Goal: Information Seeking & Learning: Learn about a topic

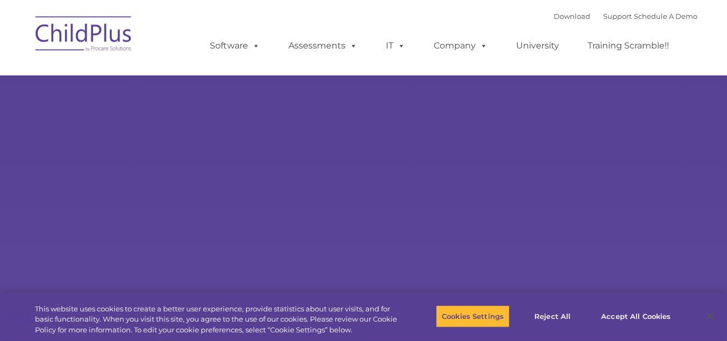
select select "MEDIUM"
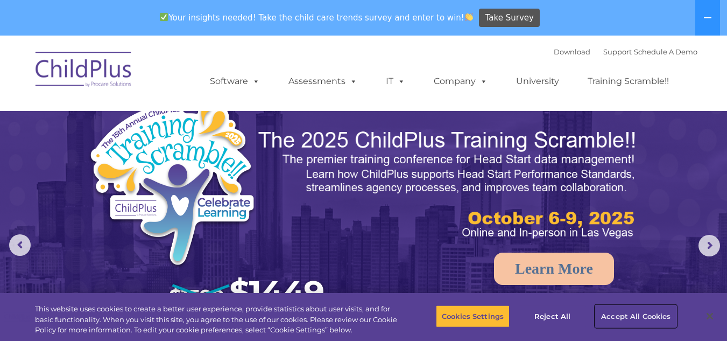
click at [650, 314] on button "Accept All Cookies" at bounding box center [636, 316] width 81 height 23
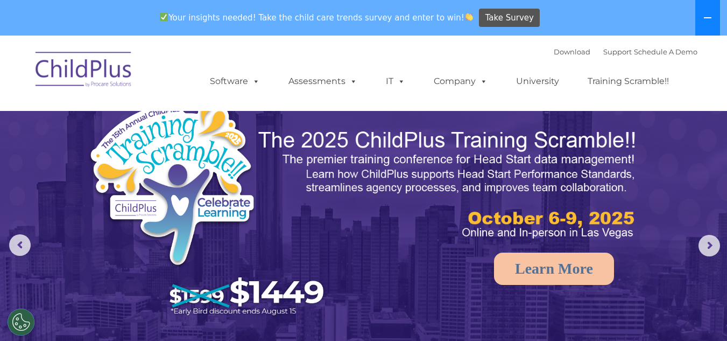
click at [707, 14] on icon at bounding box center [708, 17] width 9 height 9
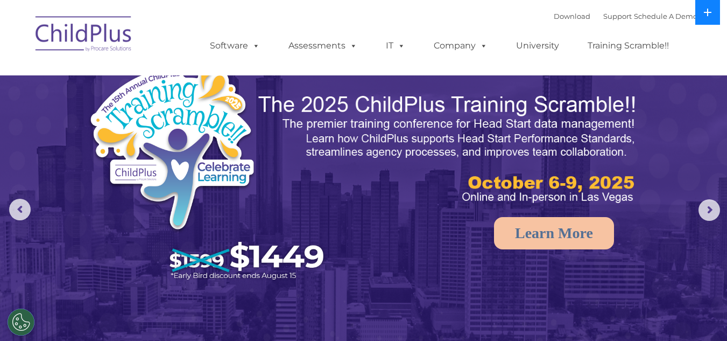
click at [707, 14] on icon at bounding box center [708, 12] width 9 height 9
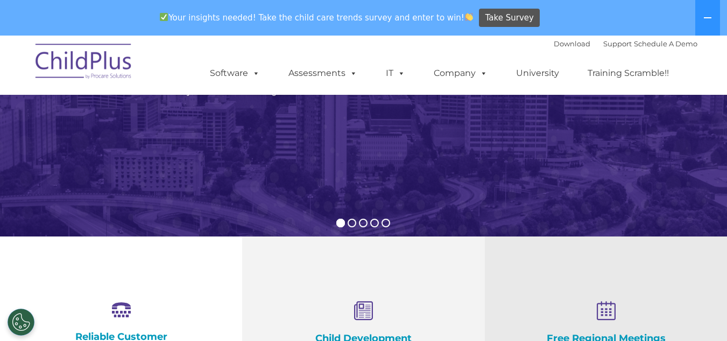
scroll to position [228, 0]
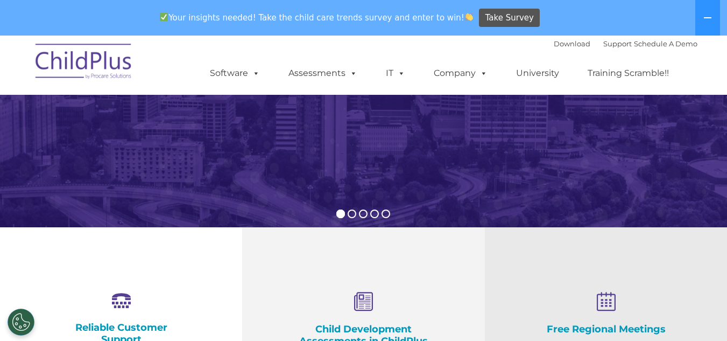
click at [89, 63] on img at bounding box center [84, 63] width 108 height 54
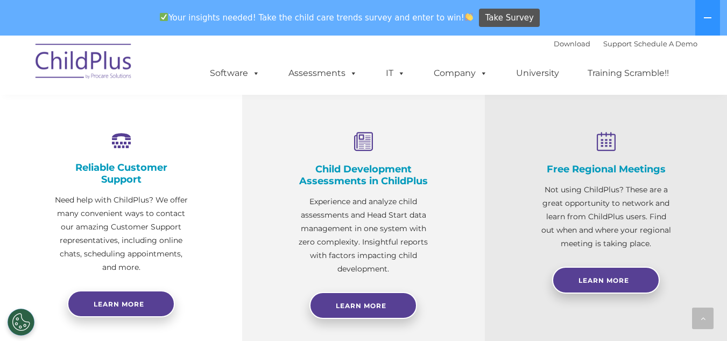
scroll to position [390, 0]
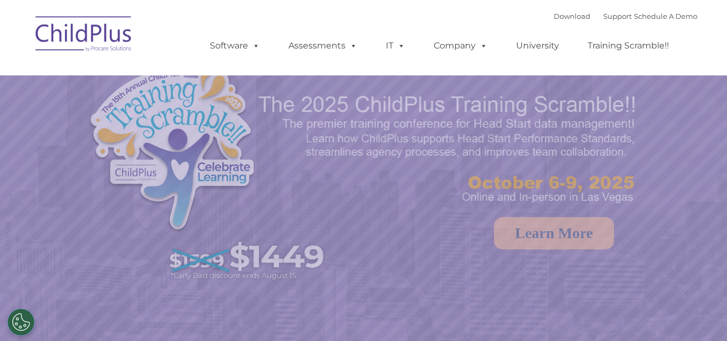
select select "MEDIUM"
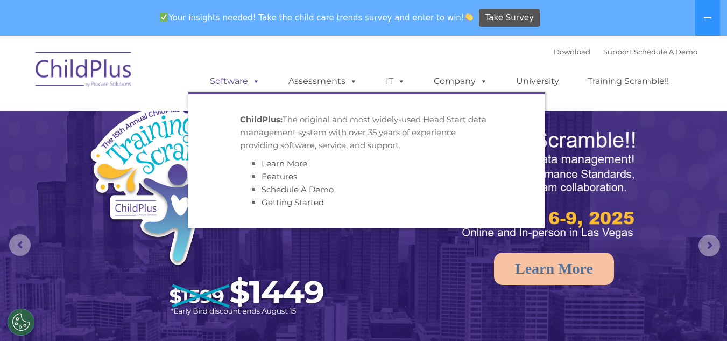
click at [248, 83] on span at bounding box center [254, 81] width 12 height 10
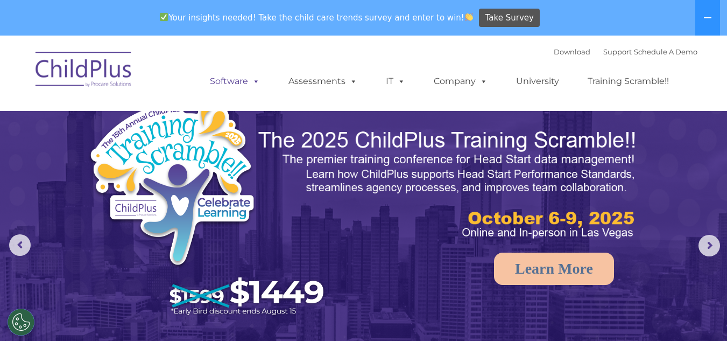
click at [251, 81] on span at bounding box center [254, 81] width 12 height 10
click at [156, 72] on div "Download Support | Schedule A Demo  MENU MENU Software ChildPlus: The original…" at bounding box center [364, 73] width 668 height 59
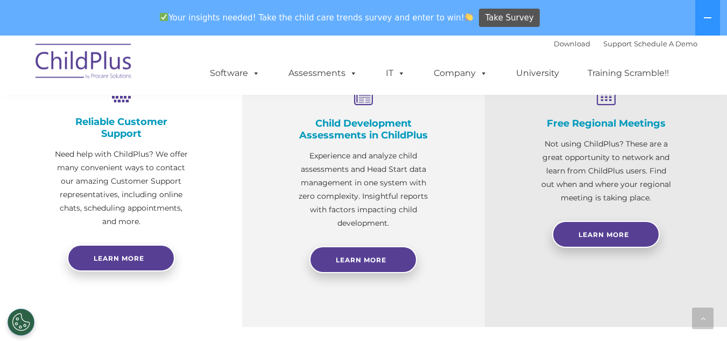
scroll to position [445, 0]
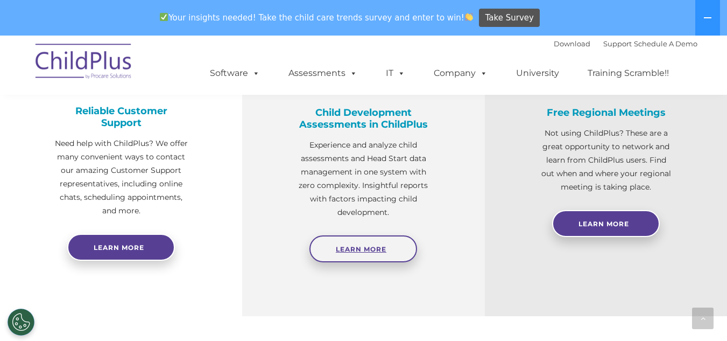
click at [386, 254] on link "Learn More" at bounding box center [364, 248] width 108 height 27
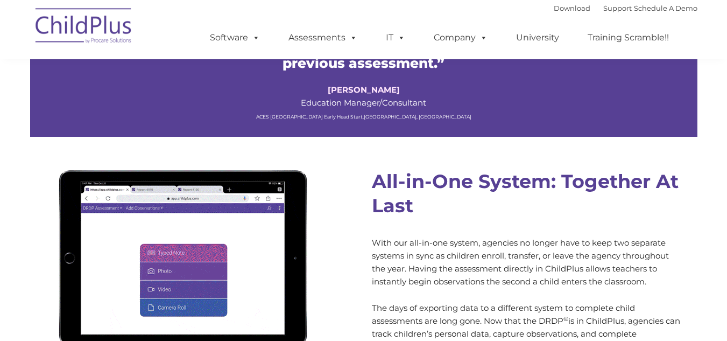
type input ""
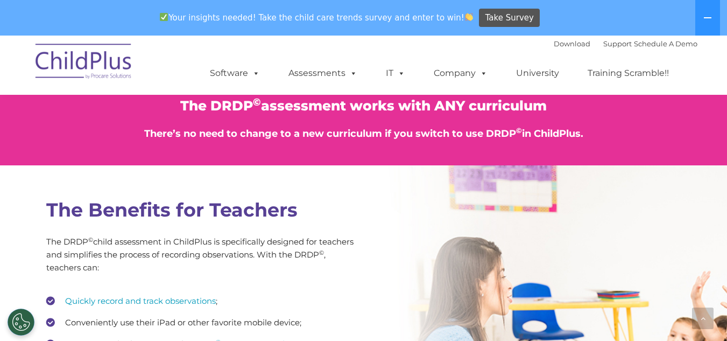
scroll to position [1350, 0]
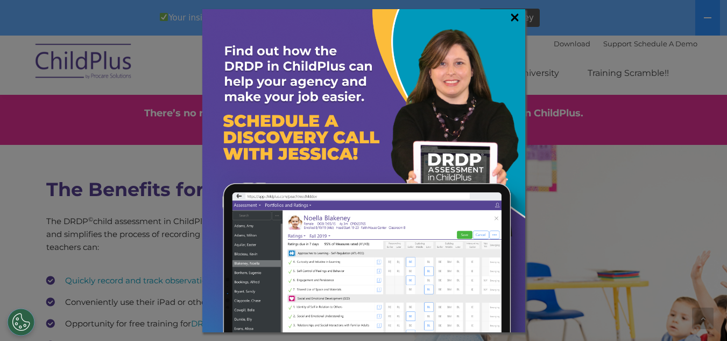
click at [515, 17] on link "×" at bounding box center [515, 17] width 12 height 11
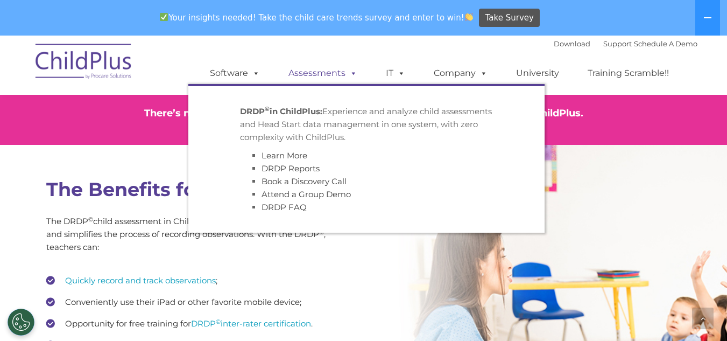
click at [327, 74] on link "Assessments" at bounding box center [323, 73] width 90 height 22
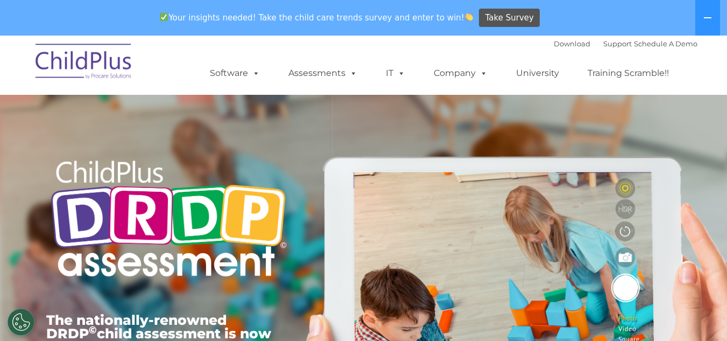
click at [73, 62] on img at bounding box center [84, 63] width 108 height 54
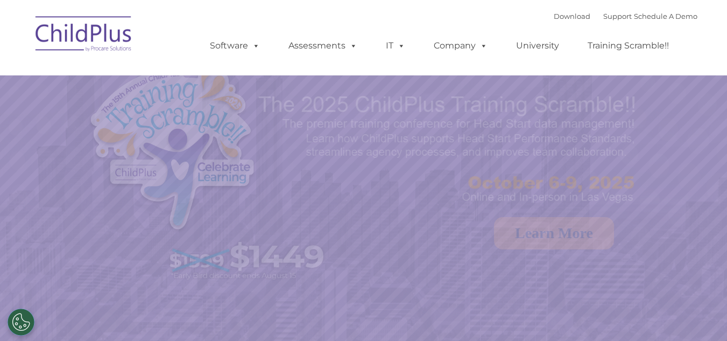
select select "MEDIUM"
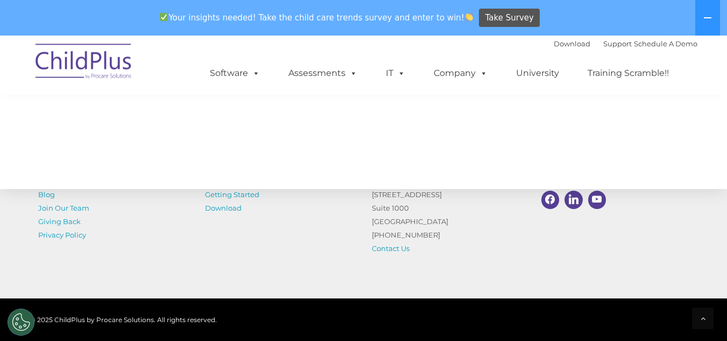
scroll to position [1300, 0]
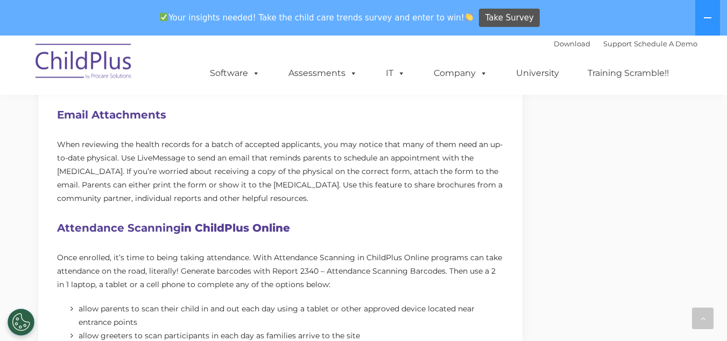
scroll to position [660, 0]
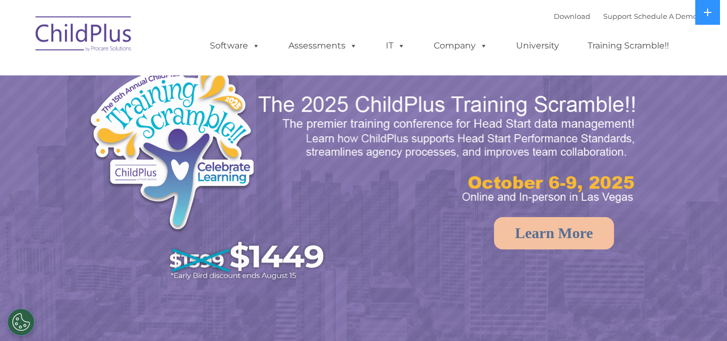
select select "MEDIUM"
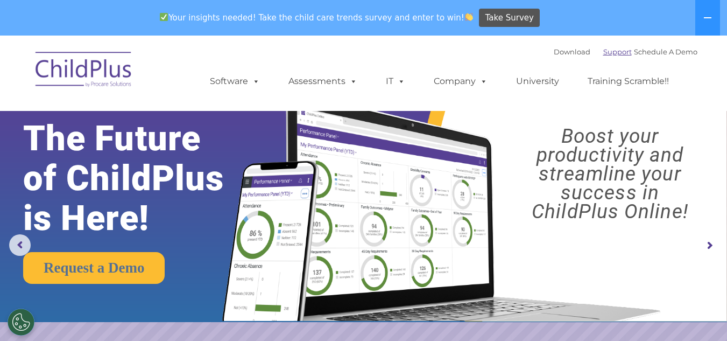
click at [604, 55] on link "Support" at bounding box center [618, 51] width 29 height 9
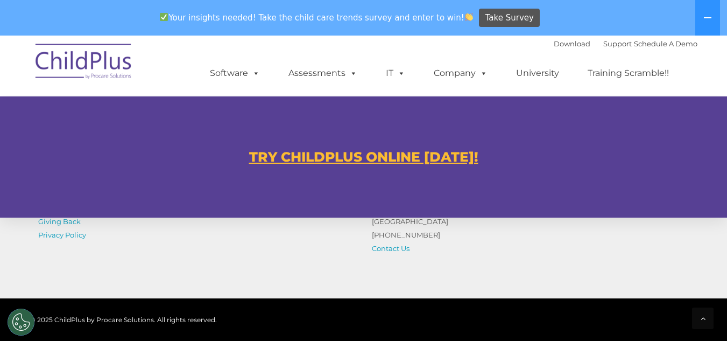
scroll to position [649, 0]
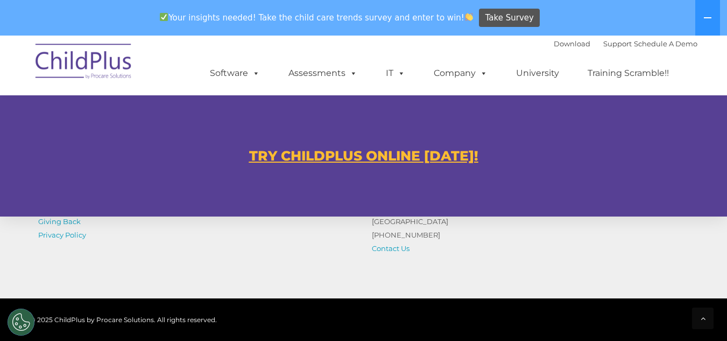
click at [387, 155] on u "TRY CHILDPLUS ONLINE TODAY!" at bounding box center [363, 156] width 229 height 16
